Goal: Task Accomplishment & Management: Manage account settings

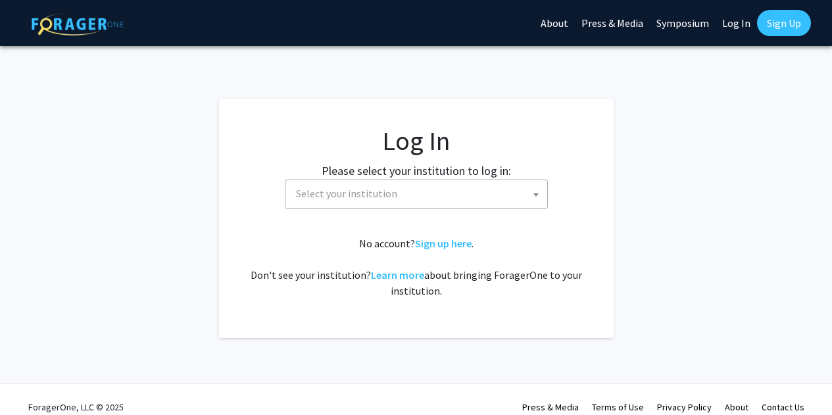
select select
click at [429, 193] on span "Select your institution" at bounding box center [419, 193] width 256 height 27
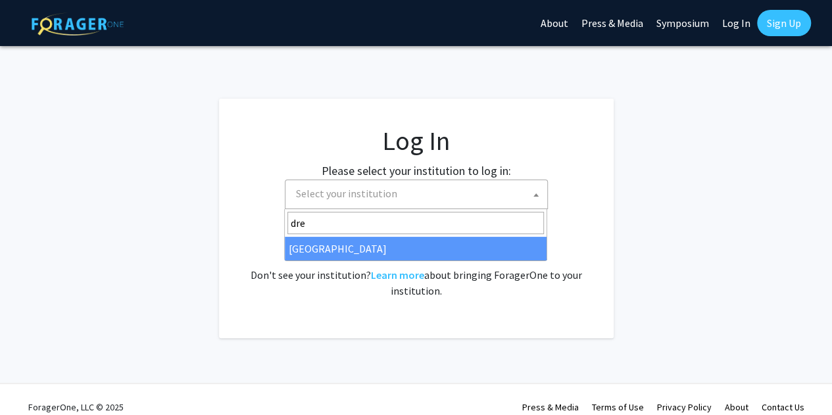
type input "dre"
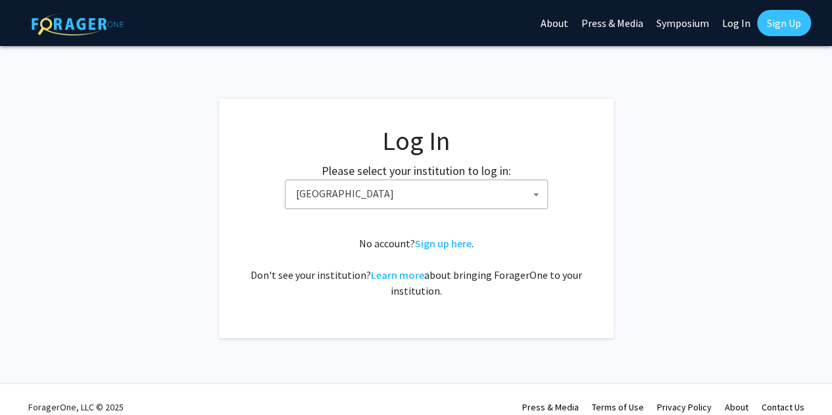
click at [443, 212] on fg-card-body "Log In Please select your institution to log in: [GEOGRAPHIC_DATA] [GEOGRAPHIC_…" at bounding box center [416, 218] width 342 height 187
click at [435, 194] on span "[GEOGRAPHIC_DATA]" at bounding box center [419, 193] width 256 height 27
click at [505, 192] on span "[PERSON_NAME][GEOGRAPHIC_DATA]" at bounding box center [419, 193] width 256 height 27
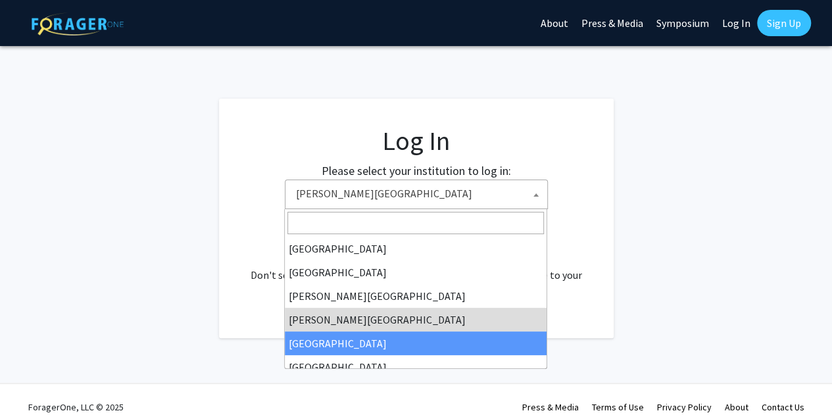
select select "6"
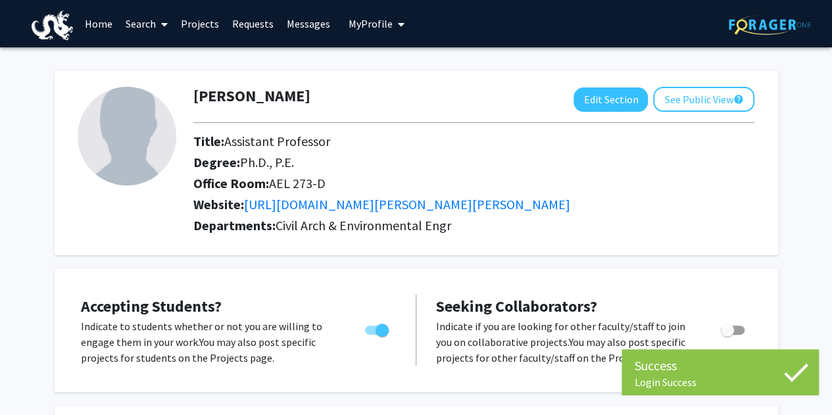
click at [199, 26] on link "Projects" at bounding box center [199, 24] width 51 height 46
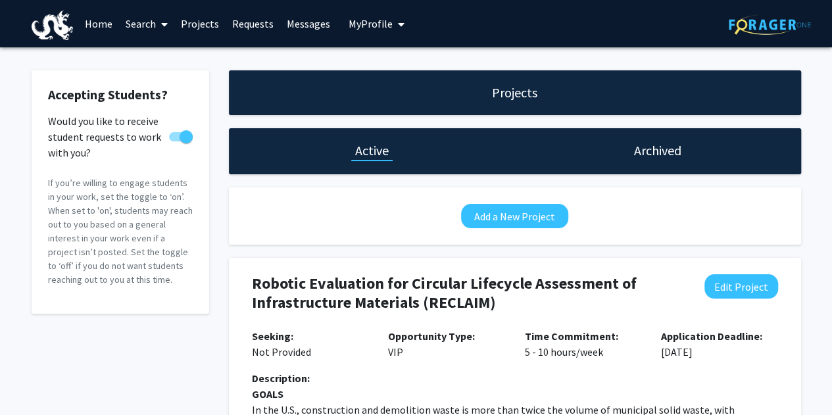
click at [239, 24] on link "Requests" at bounding box center [252, 24] width 55 height 46
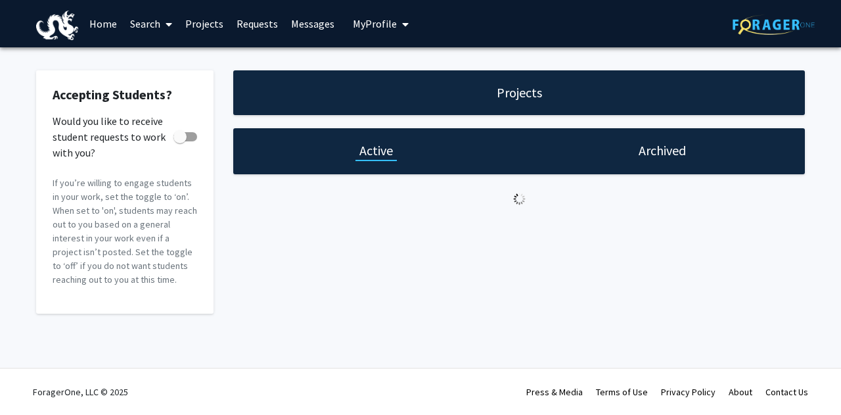
checkbox input "true"
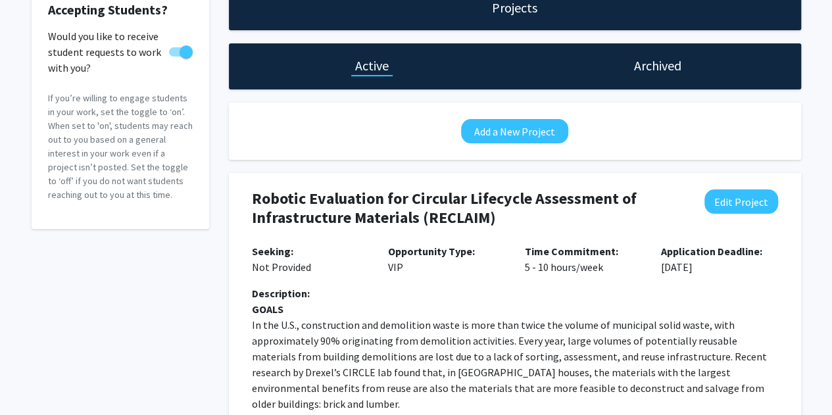
scroll to position [96, 0]
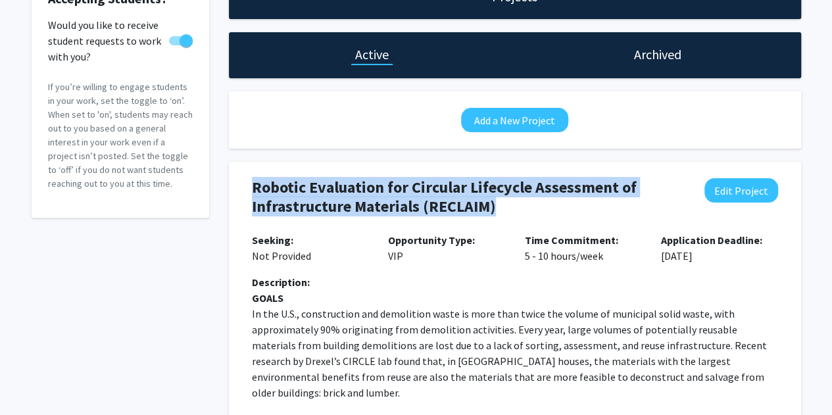
drag, startPoint x: 511, startPoint y: 200, endPoint x: 232, endPoint y: 202, distance: 279.4
click at [752, 197] on button "Edit Project" at bounding box center [741, 190] width 74 height 24
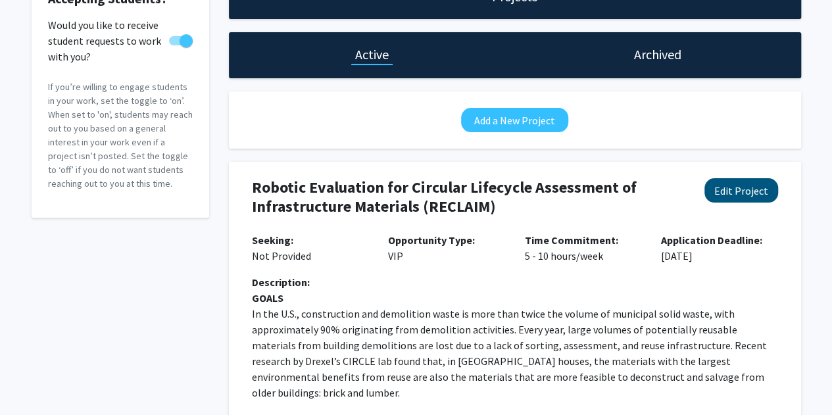
select select "5 - 10"
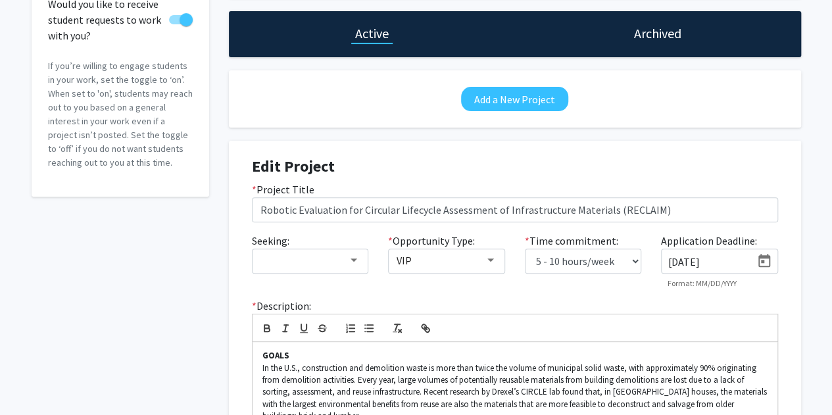
scroll to position [120, 0]
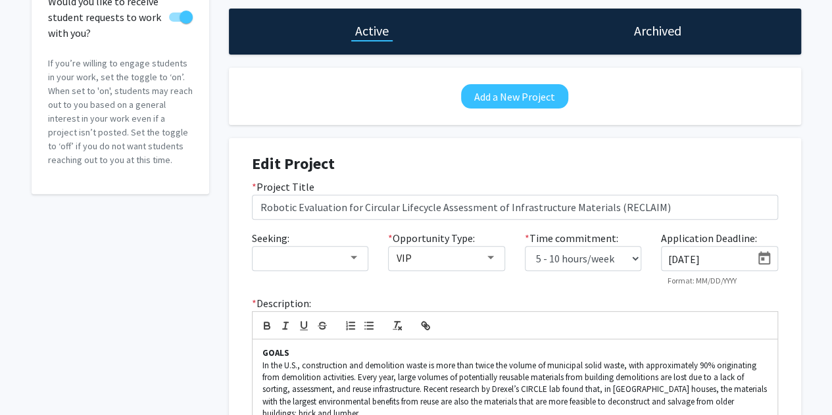
click at [765, 260] on icon "Open calendar" at bounding box center [764, 258] width 16 height 16
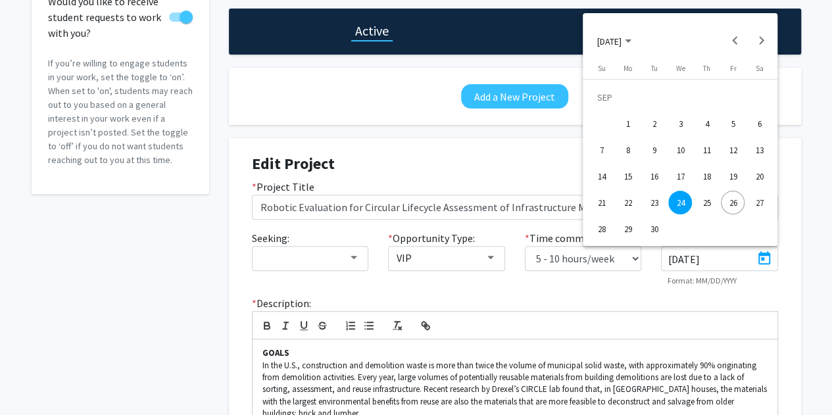
click at [739, 199] on div "26" at bounding box center [732, 203] width 24 height 24
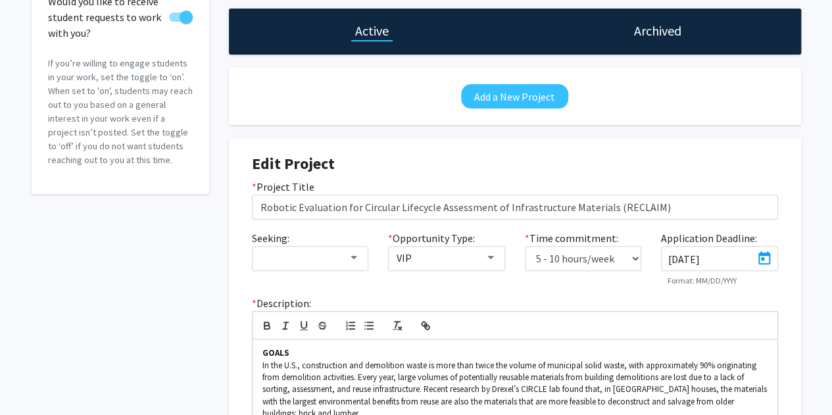
type input "9/26/2025"
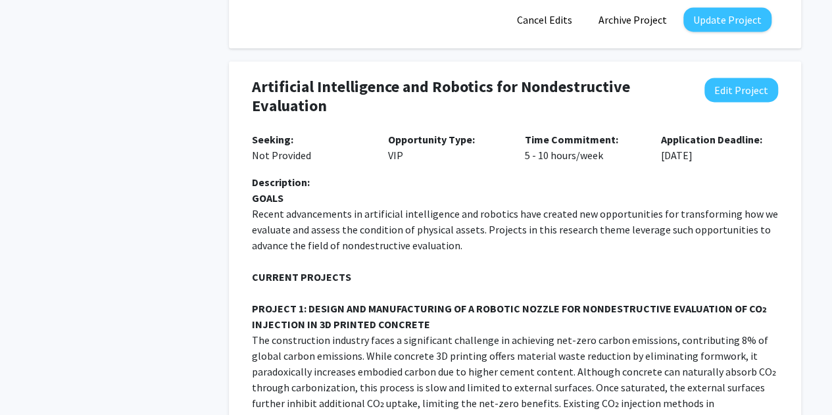
scroll to position [1066, 0]
click at [734, 26] on button "Update Project" at bounding box center [727, 19] width 88 height 24
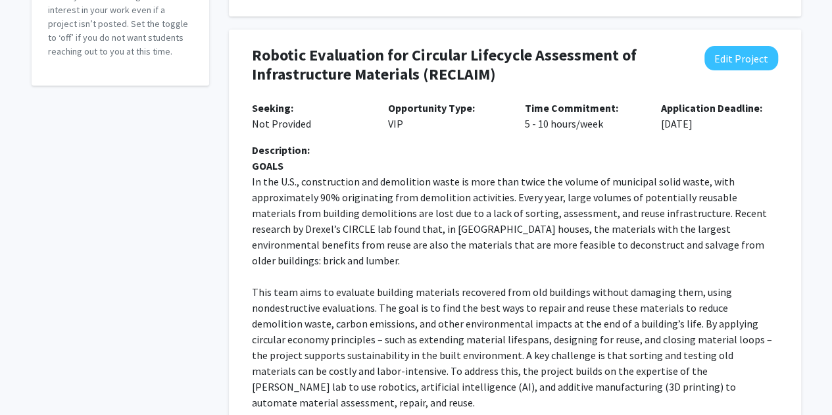
scroll to position [229, 0]
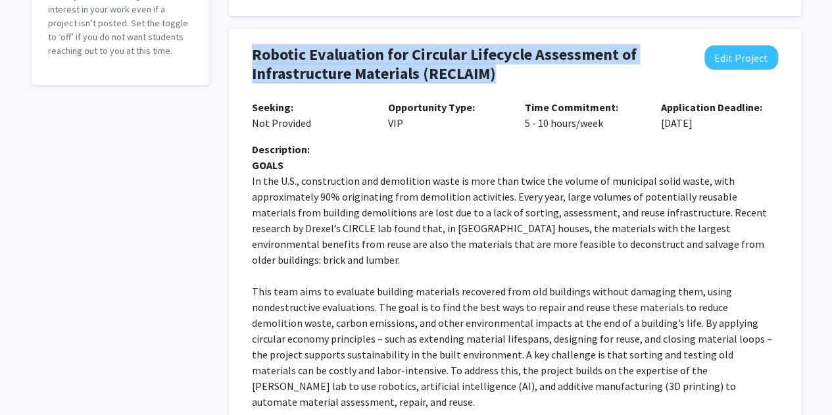
drag, startPoint x: 494, startPoint y: 74, endPoint x: 239, endPoint y: 54, distance: 255.9
copy h4 "Robotic Evaluation for Circular Lifecycle Assessment of Infrastructure Material…"
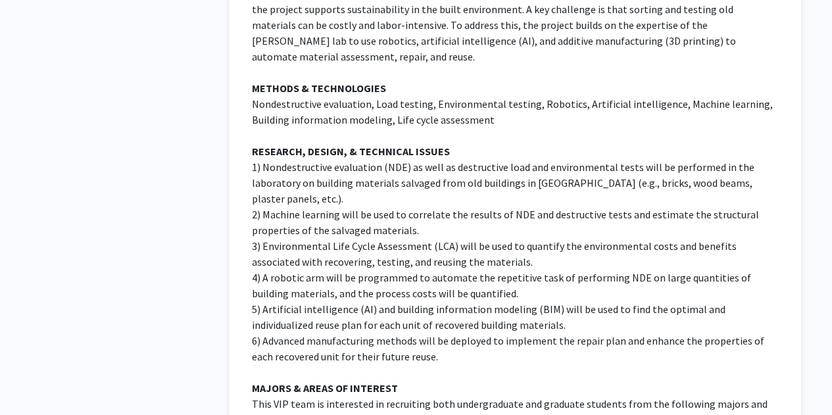
scroll to position [573, 0]
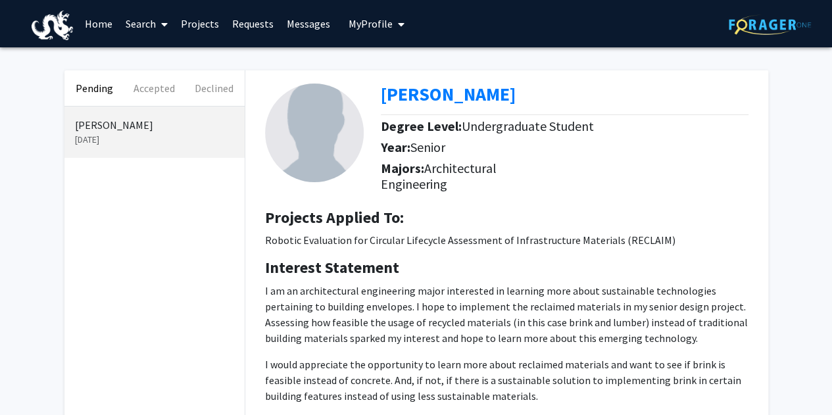
scroll to position [184, 0]
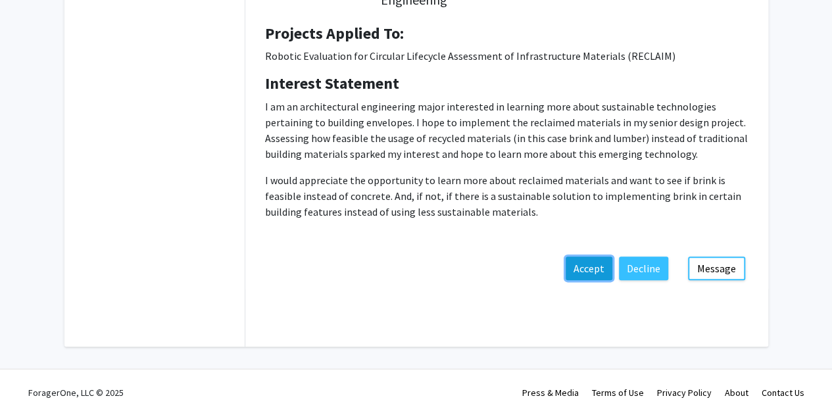
click at [587, 270] on button "Accept" at bounding box center [588, 268] width 47 height 24
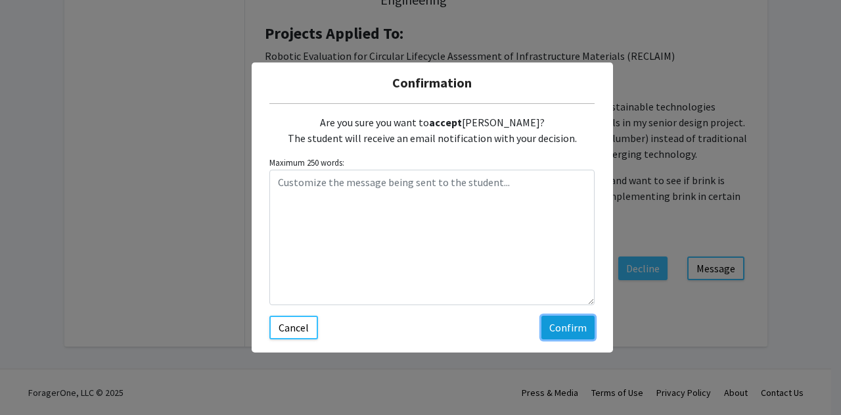
click at [575, 324] on button "Confirm" at bounding box center [568, 328] width 53 height 24
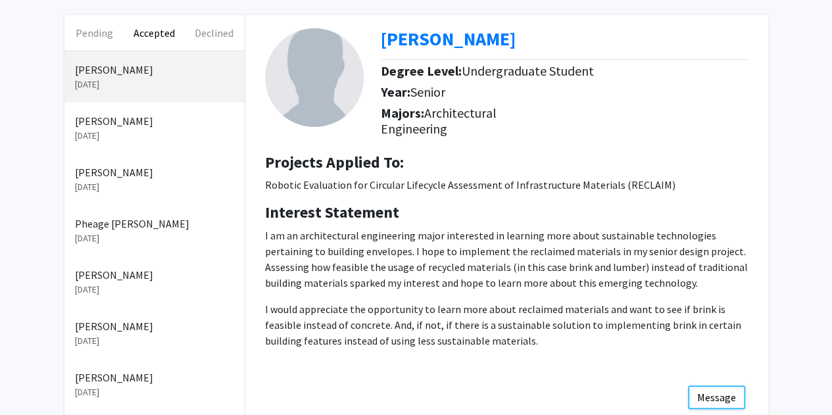
scroll to position [50, 0]
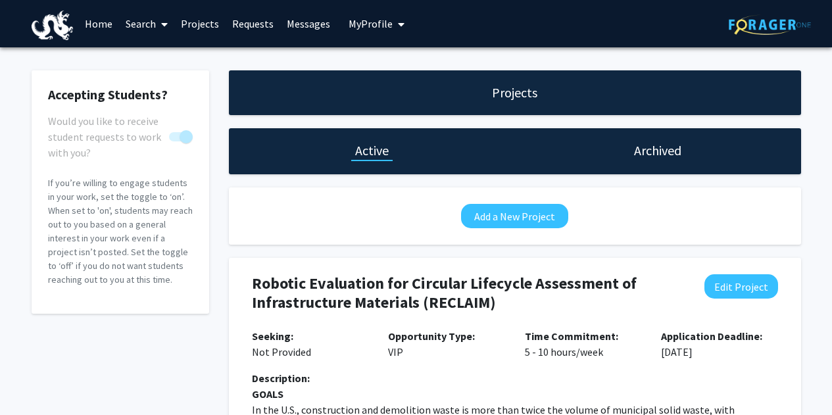
scroll to position [573, 0]
